Goal: Information Seeking & Learning: Understand process/instructions

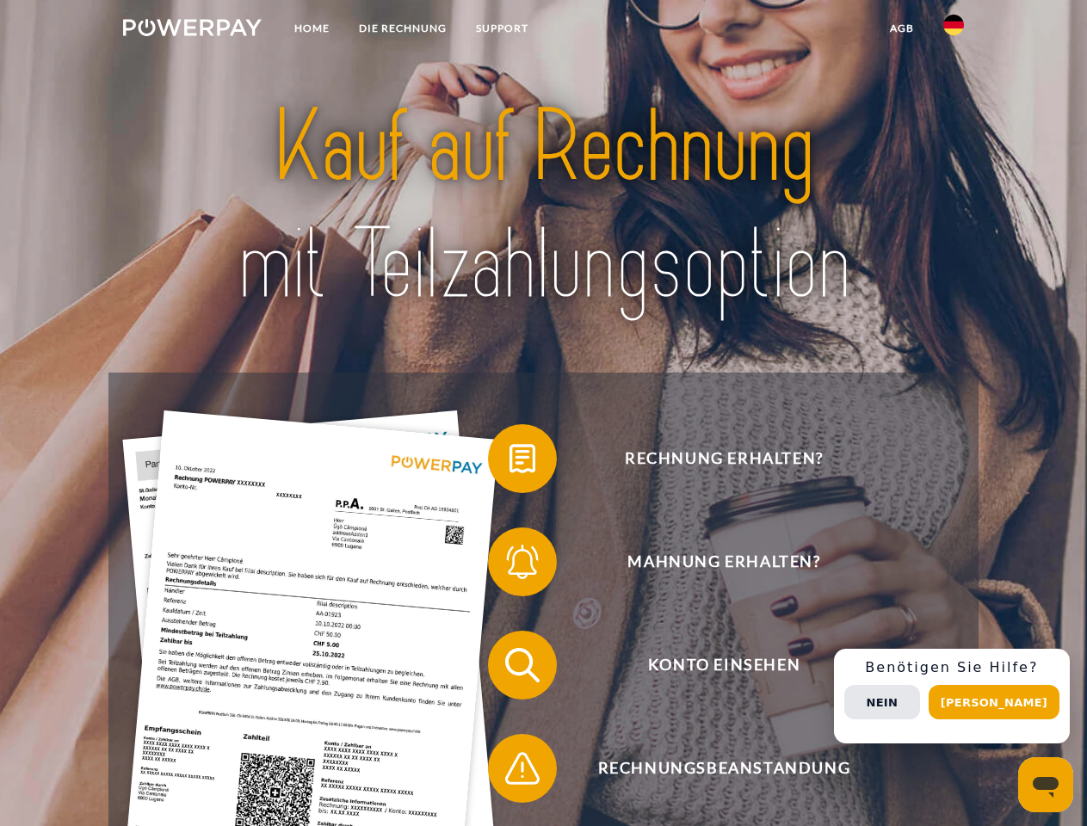
click at [192, 30] on img at bounding box center [192, 27] width 139 height 17
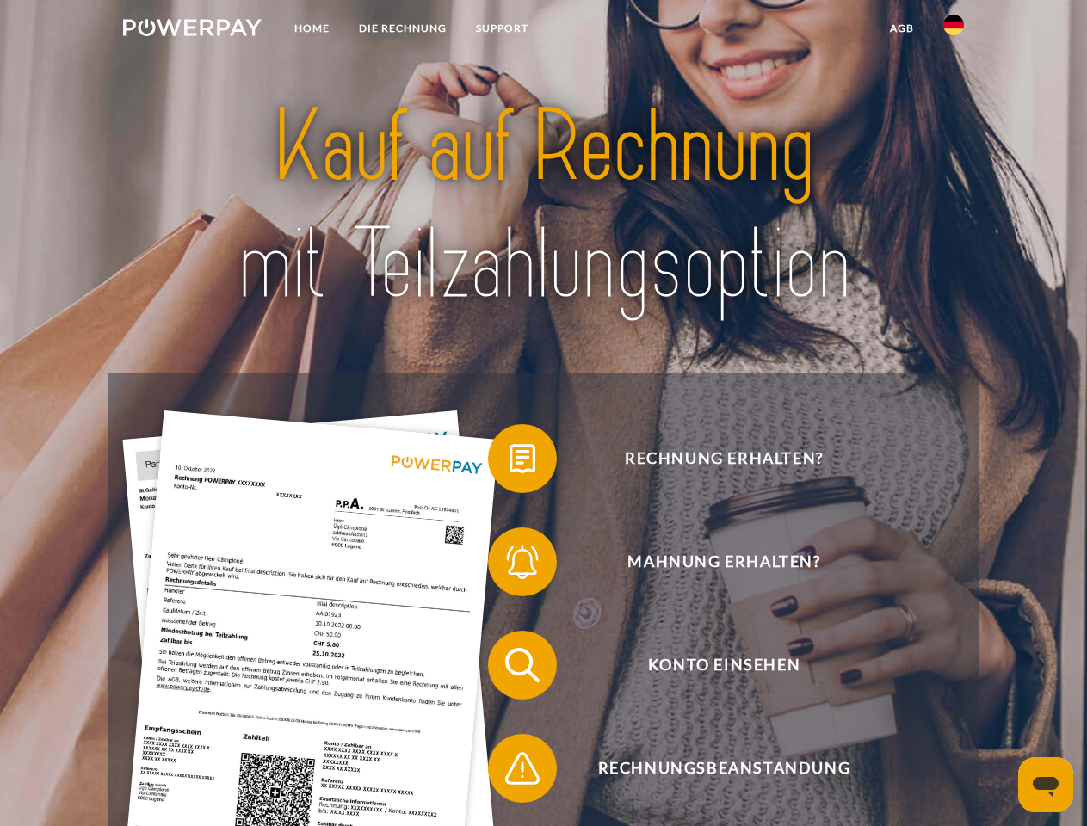
click at [954, 30] on img at bounding box center [953, 25] width 21 height 21
click at [901, 28] on link "agb" at bounding box center [901, 28] width 53 height 31
click at [510, 462] on span at bounding box center [497, 459] width 86 height 86
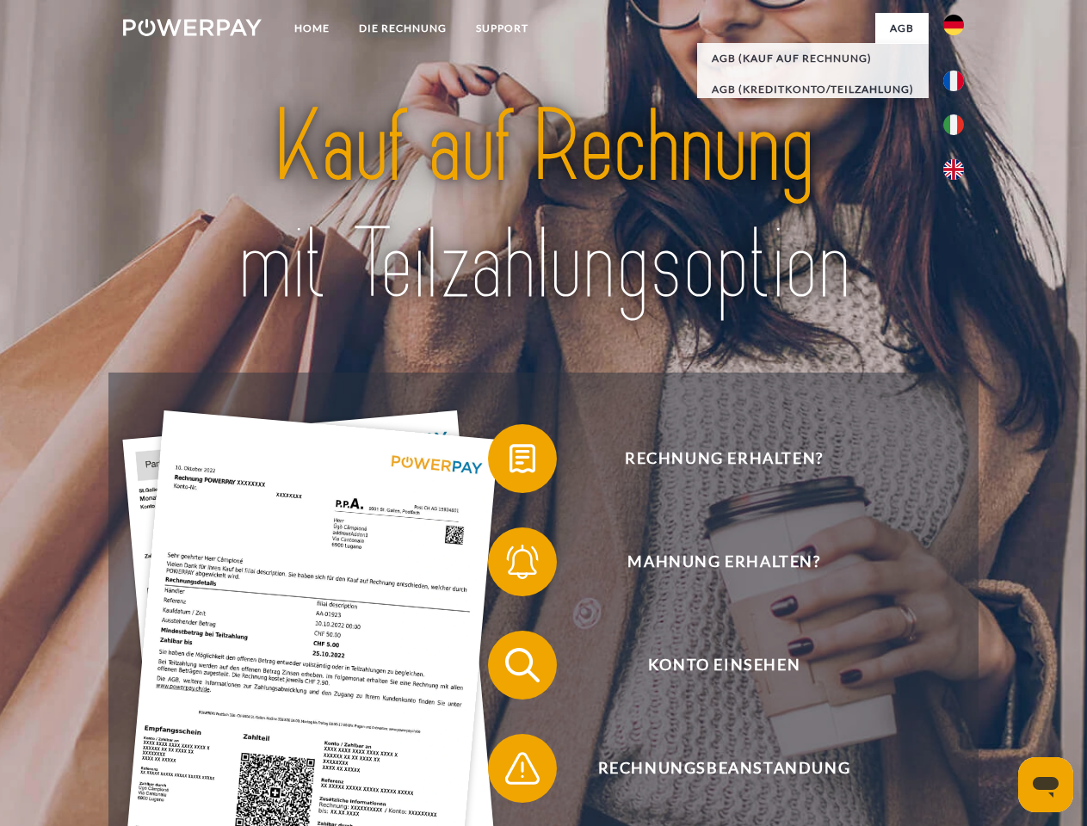
click at [510, 566] on span at bounding box center [497, 562] width 86 height 86
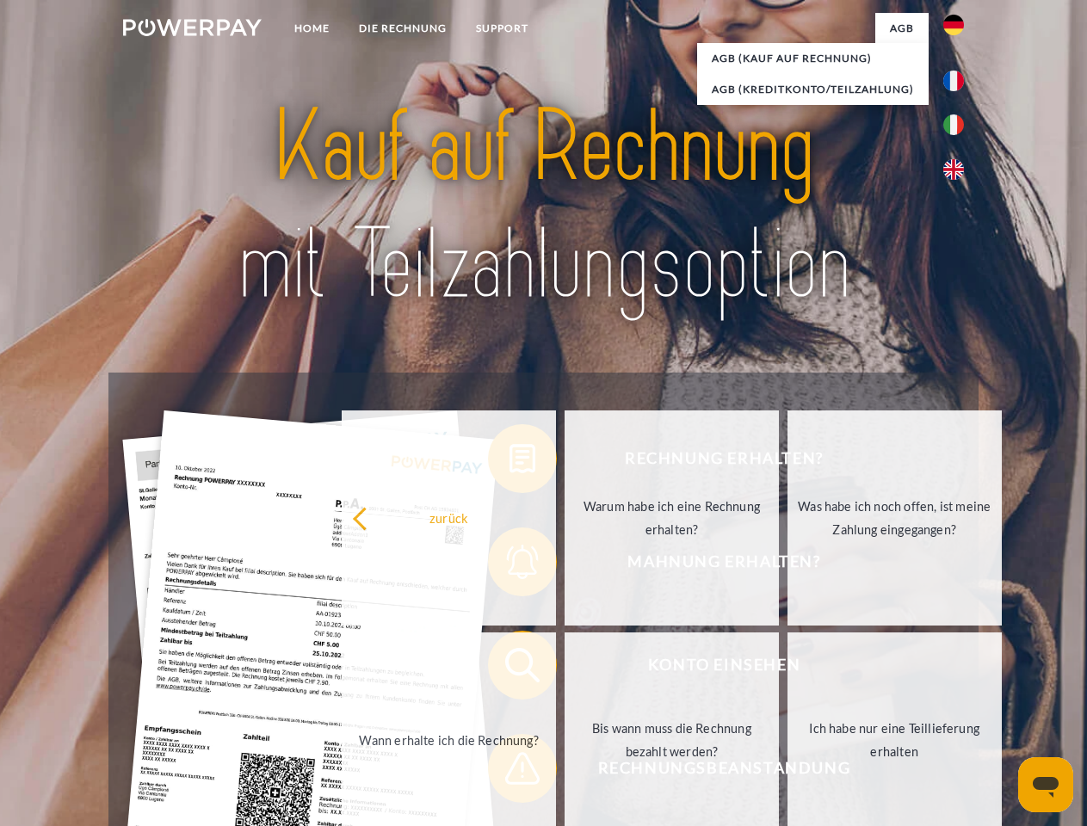
click at [565, 669] on link "Bis wann muss die Rechnung bezahlt werden?" at bounding box center [672, 740] width 214 height 215
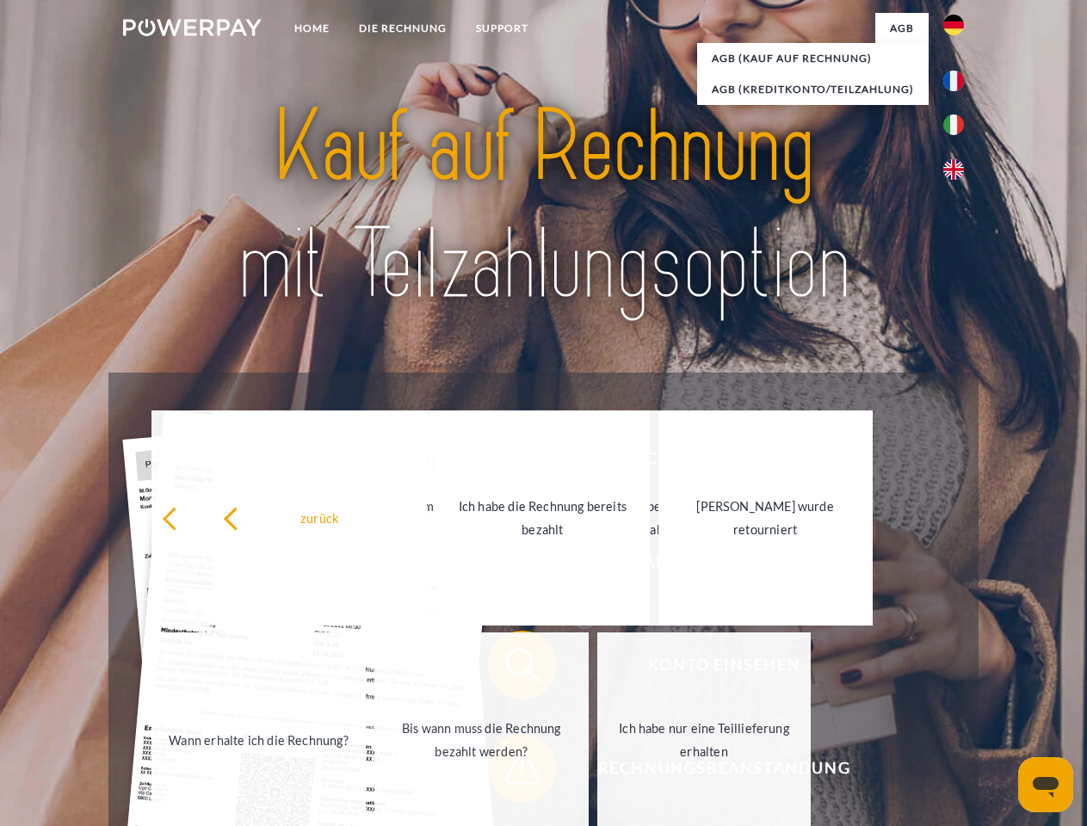
click at [597, 772] on link "Ich habe nur eine Teillieferung erhalten" at bounding box center [704, 740] width 214 height 215
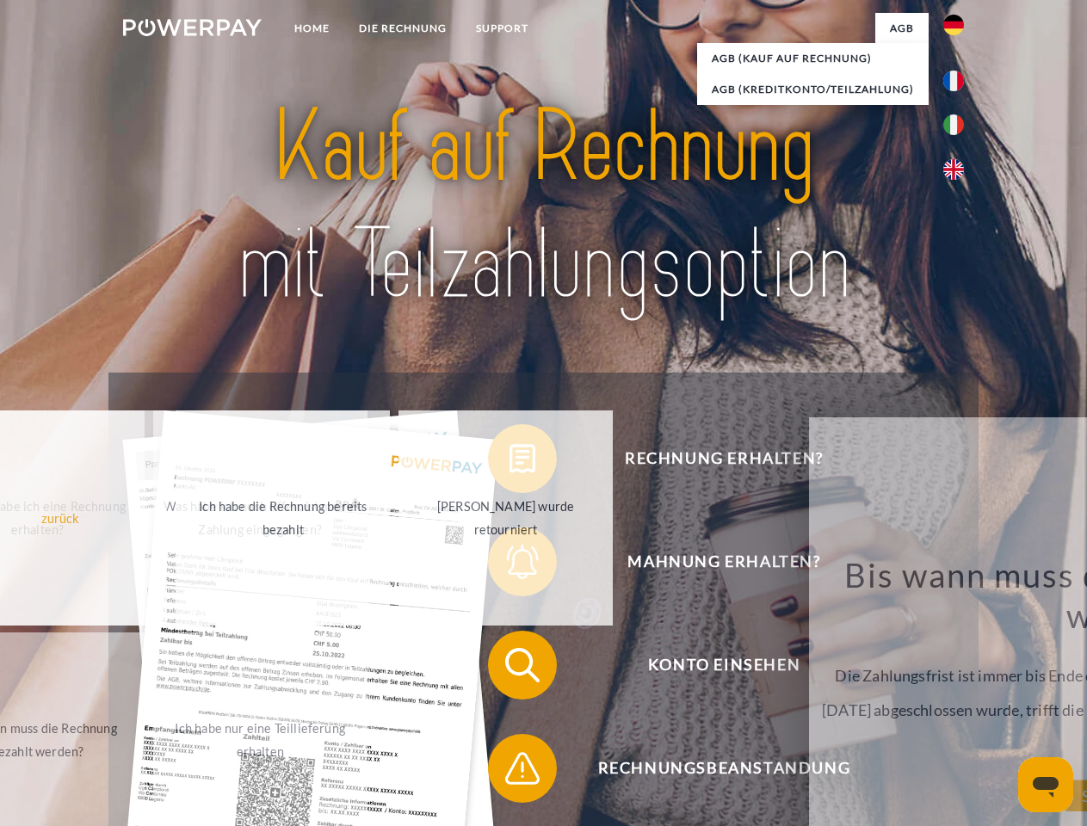
click at [958, 696] on div "Rechnung erhalten? Mahnung erhalten? Konto einsehen" at bounding box center [542, 717] width 869 height 689
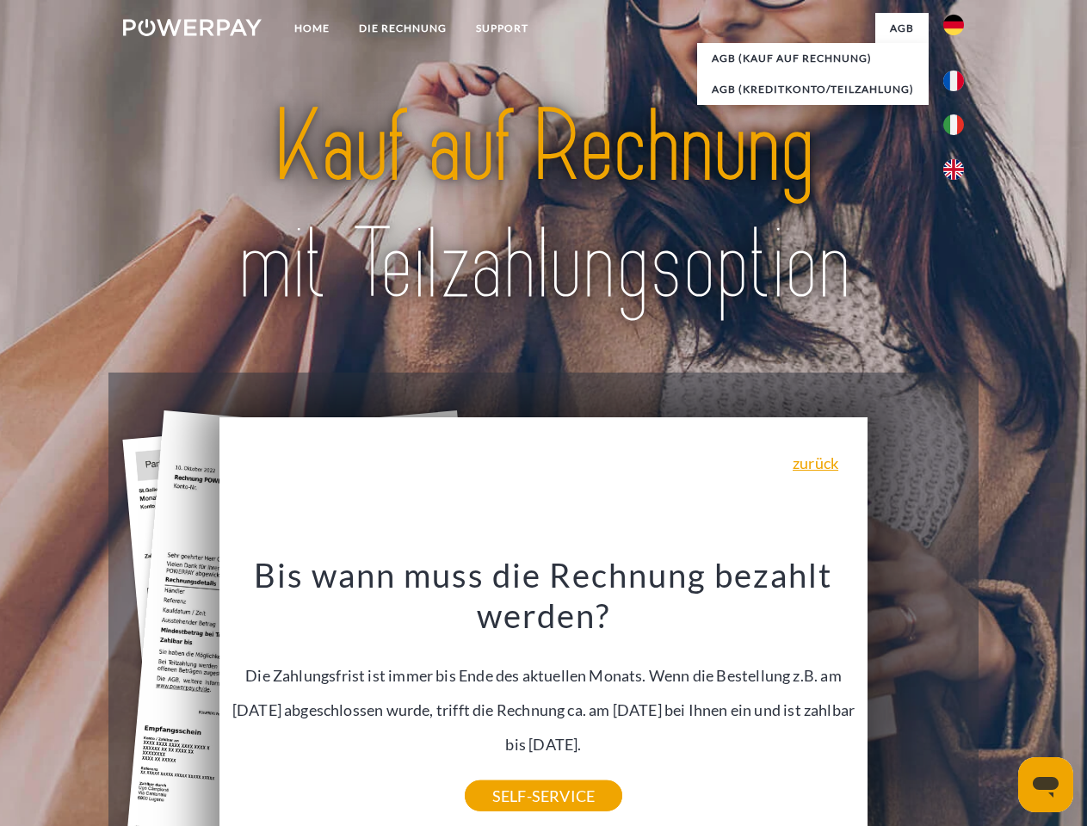
click at [916, 700] on span "Konto einsehen" at bounding box center [724, 665] width 422 height 69
click at [1000, 702] on header "Home DIE RECHNUNG SUPPORT" at bounding box center [543, 594] width 1087 height 1189
